Goal: Task Accomplishment & Management: Use online tool/utility

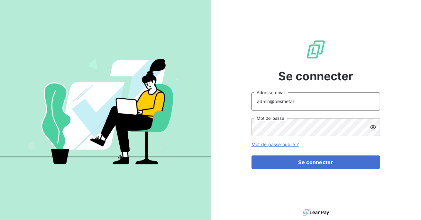
click at [295, 105] on input "admin@pesmetal" at bounding box center [315, 102] width 129 height 18
click at [251, 156] on button "Se connecter" at bounding box center [315, 163] width 129 height 14
type input "admin@clicsystemes"
click at [251, 156] on button "Se connecter" at bounding box center [315, 163] width 129 height 14
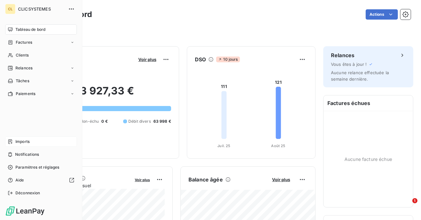
click at [21, 141] on span "Imports" at bounding box center [22, 142] width 14 height 6
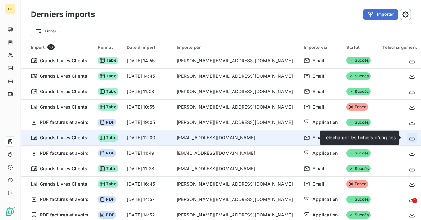
click at [409, 139] on icon "button" at bounding box center [411, 137] width 5 height 5
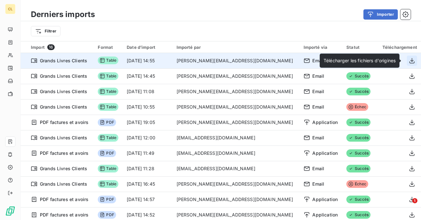
click at [409, 61] on icon "button" at bounding box center [411, 60] width 5 height 5
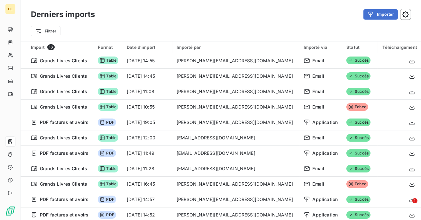
click at [246, 17] on div "Importer" at bounding box center [257, 14] width 308 height 10
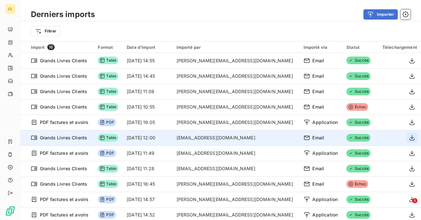
click at [409, 136] on icon "button" at bounding box center [412, 138] width 6 height 6
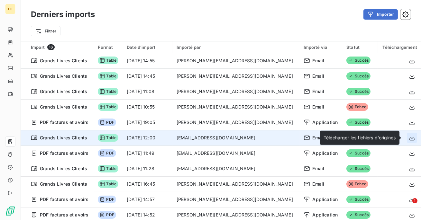
click at [411, 138] on icon "button" at bounding box center [412, 138] width 6 height 6
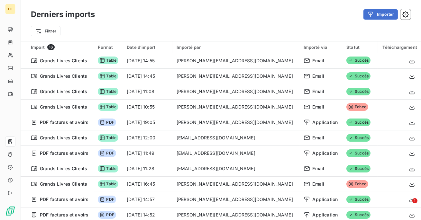
click at [302, 7] on div "Derniers imports Importer Filtrer" at bounding box center [221, 20] width 400 height 41
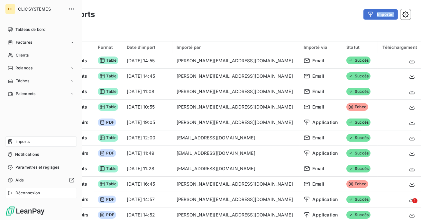
click at [16, 190] on span "Déconnexion" at bounding box center [27, 193] width 25 height 6
